Goal: Find specific page/section: Find specific page/section

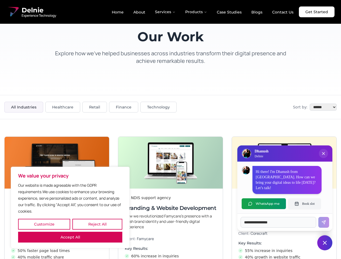
click at [44, 224] on button "Customize" at bounding box center [44, 224] width 52 height 11
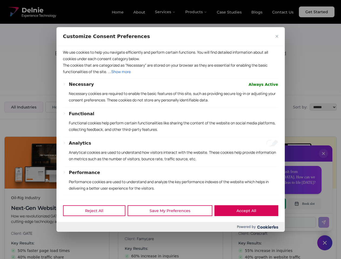
click at [97, 224] on div at bounding box center [170, 129] width 341 height 259
click at [70, 62] on p "We use cookies to help you navigate efficiently and perform certain functions. …" at bounding box center [170, 55] width 215 height 13
click at [170, 103] on p "Necessary cookies are required to enable the basic features of this site, such …" at bounding box center [173, 96] width 209 height 13
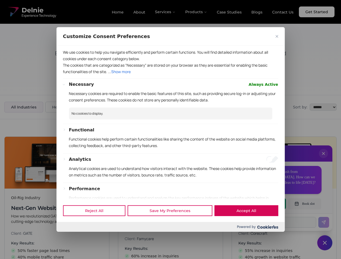
click at [323, 159] on div at bounding box center [170, 129] width 341 height 259
click at [264, 204] on div "Reject All Save My Preferences Accept All" at bounding box center [170, 210] width 228 height 23
click at [304, 204] on div at bounding box center [170, 129] width 341 height 259
click at [324, 243] on div at bounding box center [170, 129] width 341 height 259
click at [165, 12] on div at bounding box center [170, 129] width 341 height 259
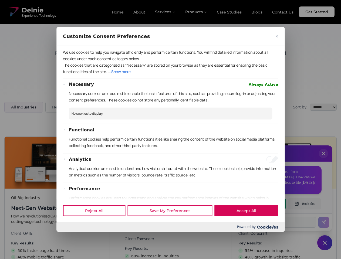
click at [196, 12] on div at bounding box center [170, 129] width 341 height 259
